Goal: Feedback & Contribution: Leave review/rating

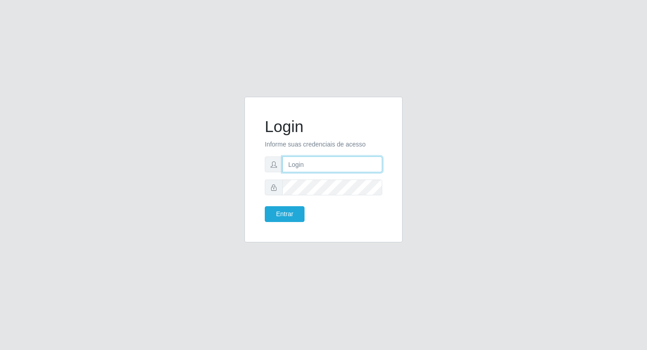
drag, startPoint x: 0, startPoint y: 0, endPoint x: 337, endPoint y: 160, distance: 372.8
click at [337, 160] on input "text" at bounding box center [332, 164] width 100 height 16
type input "Fabricio@B6"
click at [265, 206] on button "Entrar" at bounding box center [285, 214] width 40 height 16
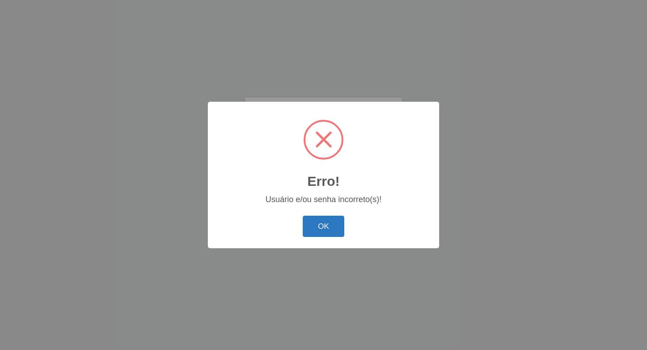
click at [320, 226] on button "OK" at bounding box center [324, 226] width 42 height 21
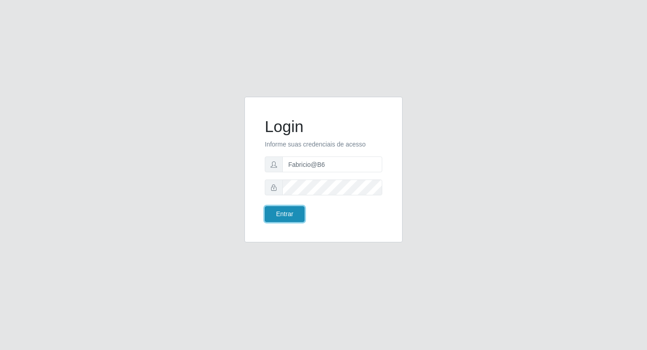
click at [283, 212] on button "Entrar" at bounding box center [285, 214] width 40 height 16
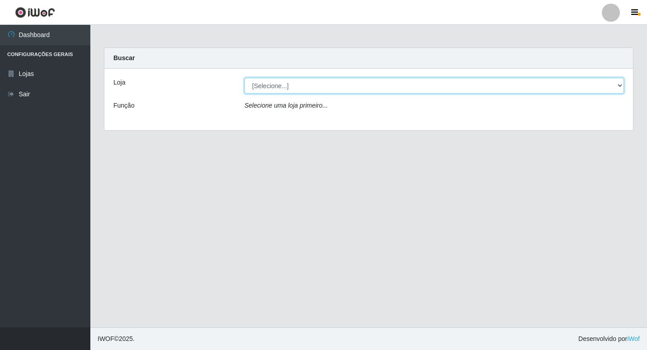
click at [622, 83] on select "[Selecione...] Bemais Supermercados - B6 Colibris" at bounding box center [435, 86] width 380 height 16
select select "406"
click at [245, 78] on select "[Selecione...] Bemais Supermercados - B6 Colibris" at bounding box center [435, 86] width 380 height 16
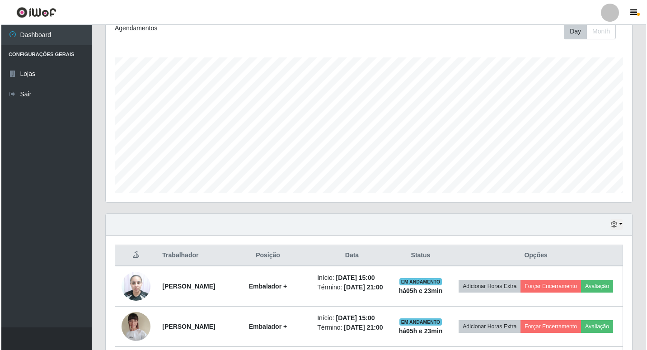
scroll to position [181, 0]
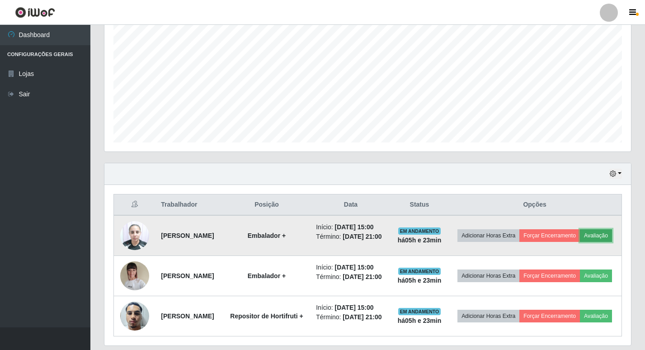
click at [580, 242] on button "Avaliação" at bounding box center [596, 235] width 32 height 13
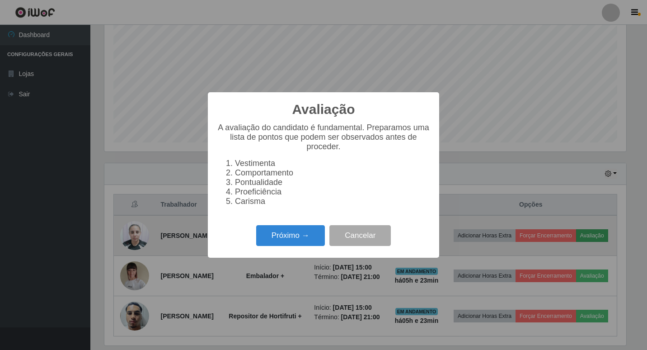
scroll to position [188, 522]
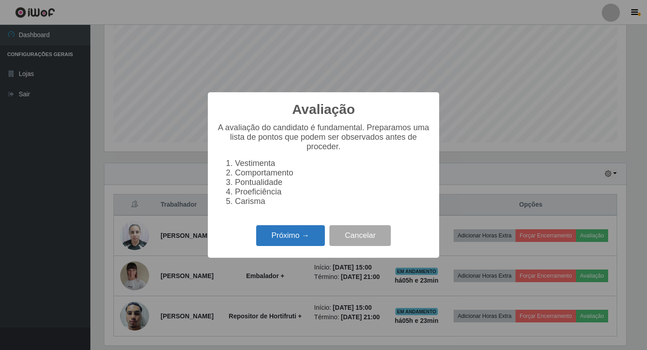
click at [303, 236] on button "Próximo →" at bounding box center [290, 235] width 69 height 21
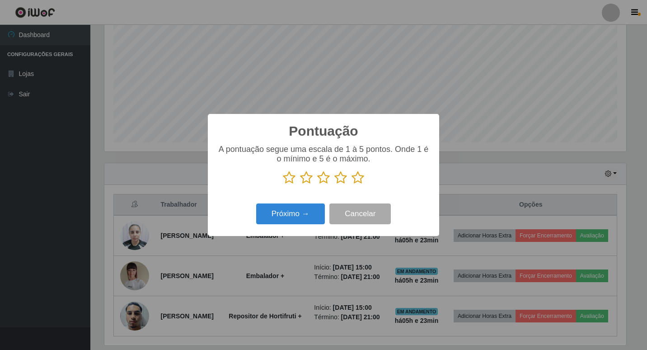
scroll to position [451757, 451422]
click at [360, 179] on icon at bounding box center [358, 178] width 13 height 14
click at [352, 184] on input "radio" at bounding box center [352, 184] width 0 height 0
click at [307, 219] on button "Próximo →" at bounding box center [290, 213] width 69 height 21
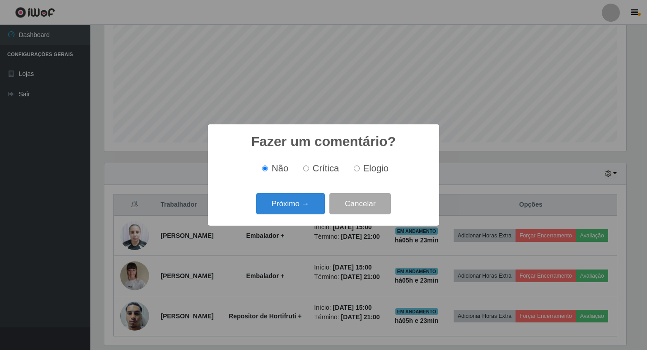
click at [360, 168] on label "Elogio" at bounding box center [369, 168] width 38 height 10
click at [360, 168] on input "Elogio" at bounding box center [357, 168] width 6 height 6
radio input "true"
click at [279, 209] on button "Próximo →" at bounding box center [290, 203] width 69 height 21
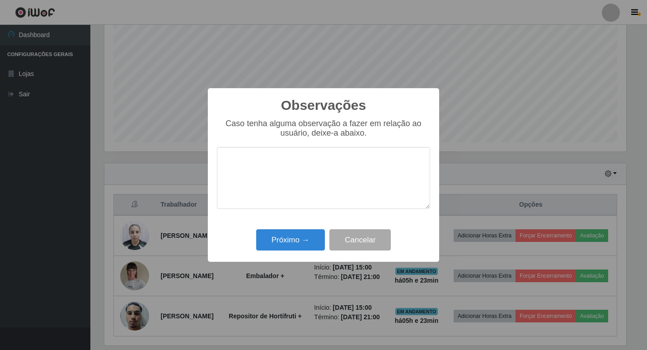
click at [315, 167] on textarea at bounding box center [323, 178] width 213 height 62
drag, startPoint x: 222, startPoint y: 163, endPoint x: 246, endPoint y: 179, distance: 28.1
click at [246, 179] on textarea "excelente trabalho da colaboradora, trabalha bem." at bounding box center [323, 178] width 213 height 62
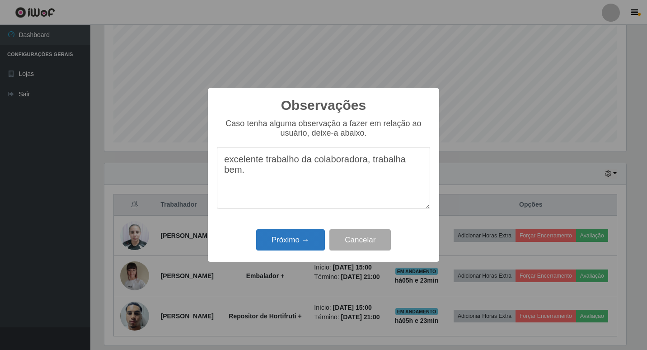
type textarea "excelente trabalho da colaboradora, trabalha bem."
click at [300, 242] on button "Próximo →" at bounding box center [290, 239] width 69 height 21
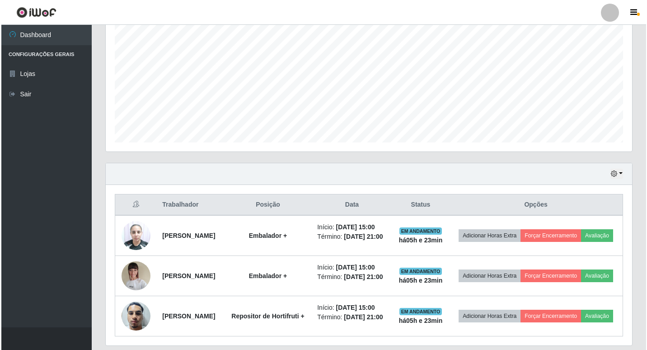
scroll to position [188, 527]
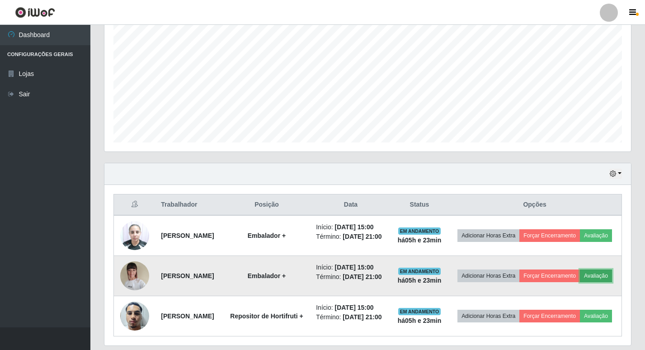
click at [580, 282] on button "Avaliação" at bounding box center [596, 275] width 32 height 13
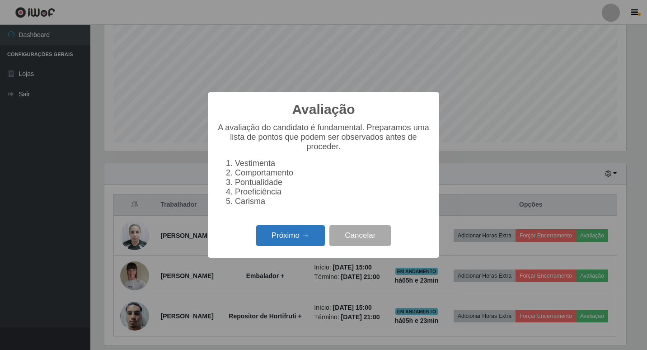
click at [293, 244] on button "Próximo →" at bounding box center [290, 235] width 69 height 21
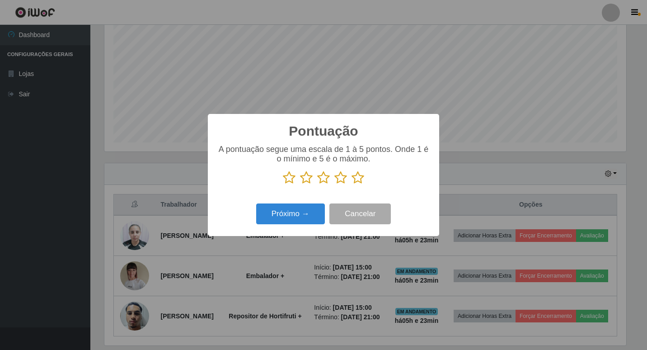
click at [360, 178] on icon at bounding box center [358, 178] width 13 height 14
click at [352, 184] on input "radio" at bounding box center [352, 184] width 0 height 0
click at [301, 214] on button "Próximo →" at bounding box center [290, 213] width 69 height 21
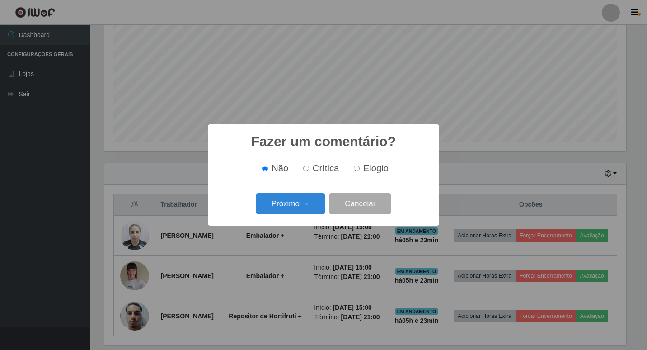
click at [354, 169] on input "Elogio" at bounding box center [357, 168] width 6 height 6
radio input "true"
click at [315, 203] on button "Próximo →" at bounding box center [290, 203] width 69 height 21
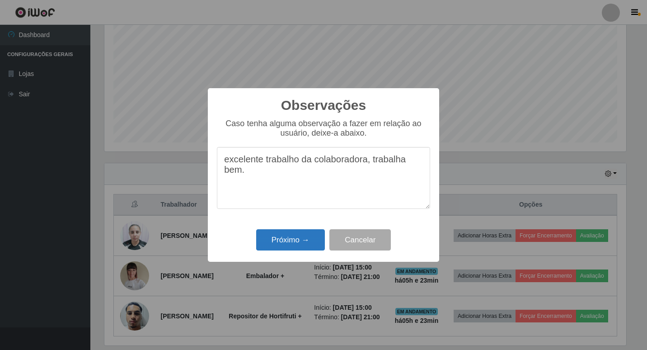
type textarea "excelente trabalho da colaboradora, trabalha bem."
click at [305, 235] on button "Próximo →" at bounding box center [290, 239] width 69 height 21
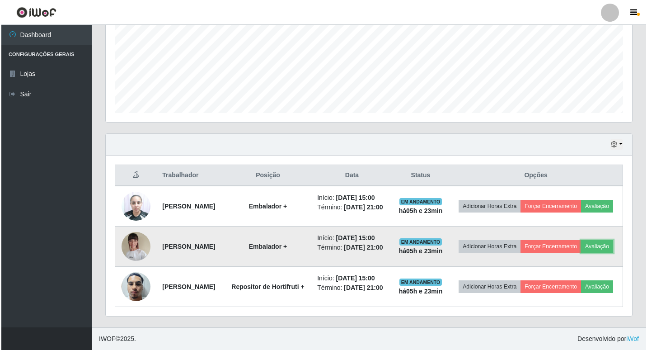
scroll to position [259, 0]
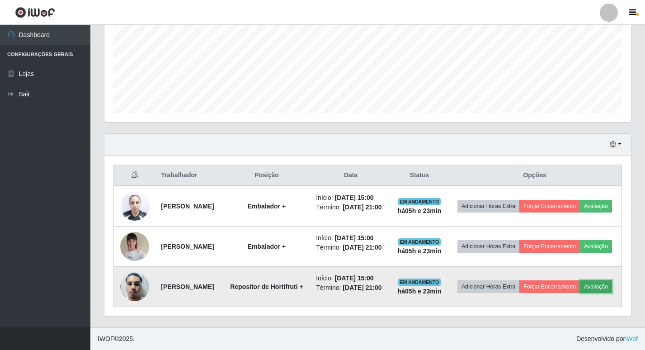
click at [580, 287] on button "Avaliação" at bounding box center [596, 286] width 32 height 13
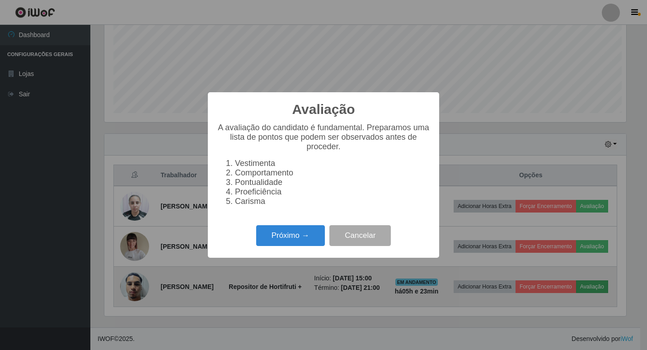
scroll to position [188, 522]
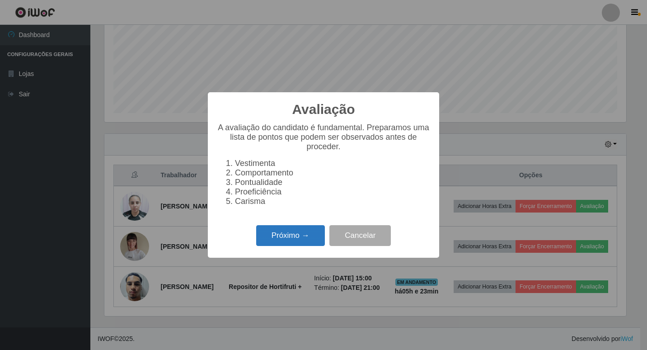
click at [302, 239] on button "Próximo →" at bounding box center [290, 235] width 69 height 21
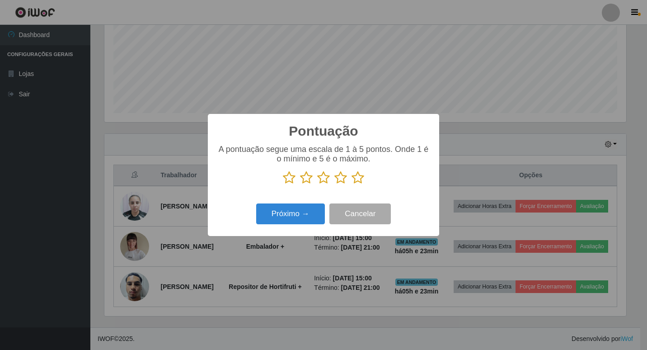
click at [364, 183] on p at bounding box center [323, 178] width 213 height 14
click at [363, 182] on icon at bounding box center [358, 178] width 13 height 14
click at [352, 184] on input "radio" at bounding box center [352, 184] width 0 height 0
click at [288, 218] on button "Próximo →" at bounding box center [290, 213] width 69 height 21
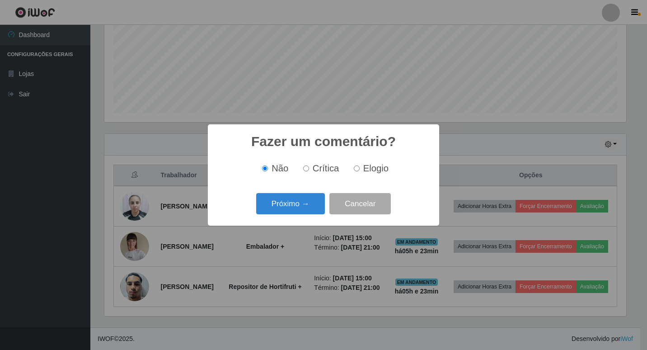
click at [359, 169] on label "Elogio" at bounding box center [369, 168] width 38 height 10
click at [359, 169] on input "Elogio" at bounding box center [357, 168] width 6 height 6
radio input "true"
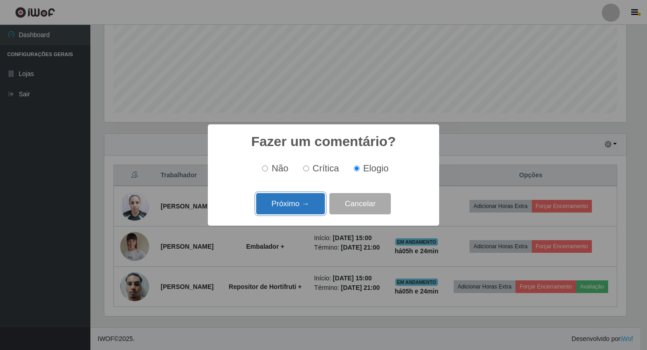
click at [300, 207] on button "Próximo →" at bounding box center [290, 203] width 69 height 21
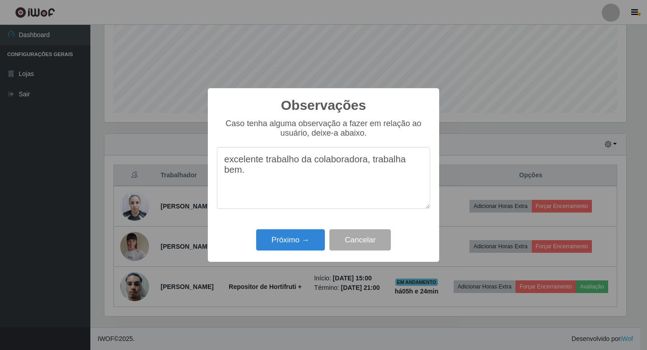
click at [366, 164] on textarea "excelente trabalho da colaboradora, trabalha bem." at bounding box center [323, 178] width 213 height 62
type textarea "excelente trabalho da colaborador, trabalha bem."
click at [303, 234] on button "Próximo →" at bounding box center [290, 239] width 69 height 21
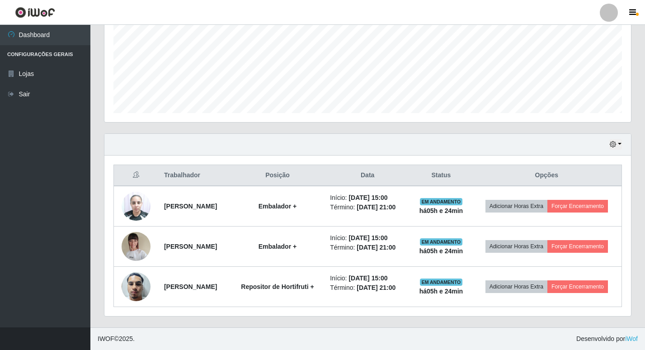
scroll to position [230, 0]
